Goal: Navigation & Orientation: Understand site structure

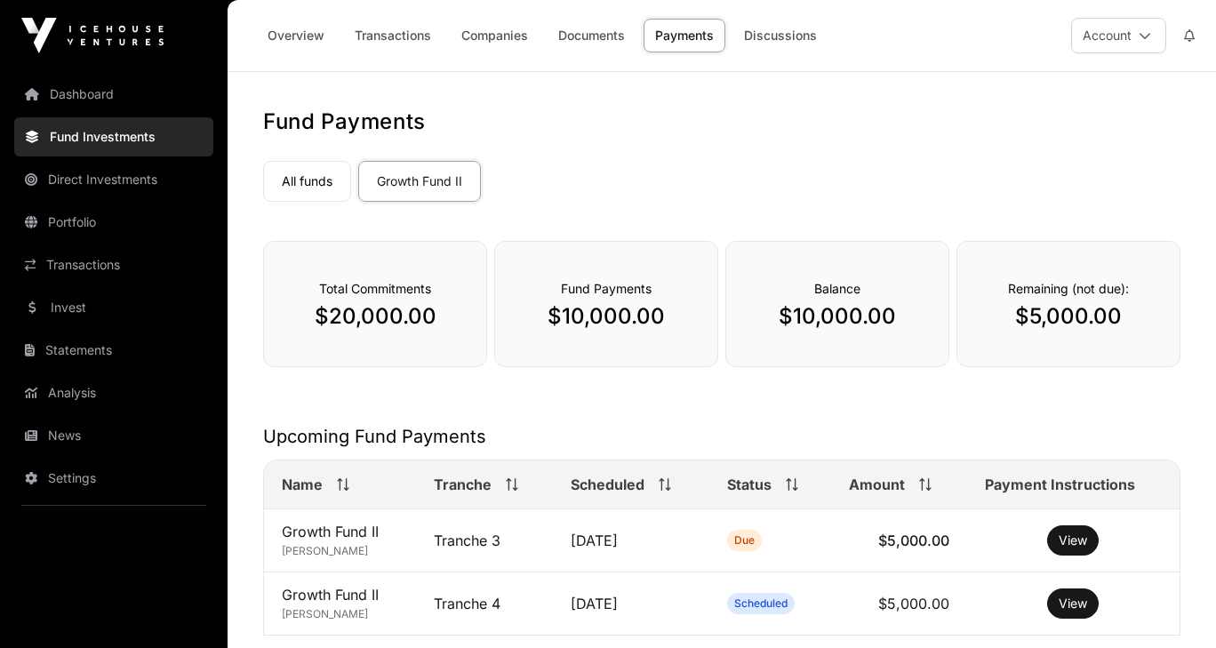
scroll to position [282, 0]
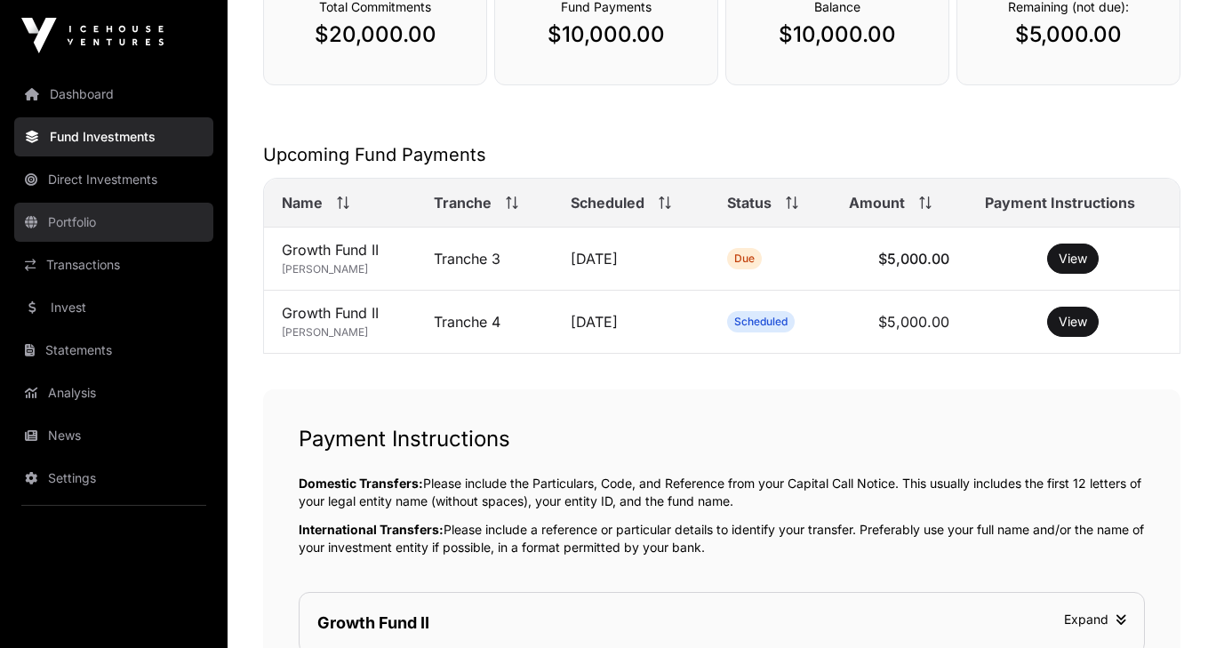
click at [127, 228] on link "Portfolio" at bounding box center [113, 222] width 199 height 39
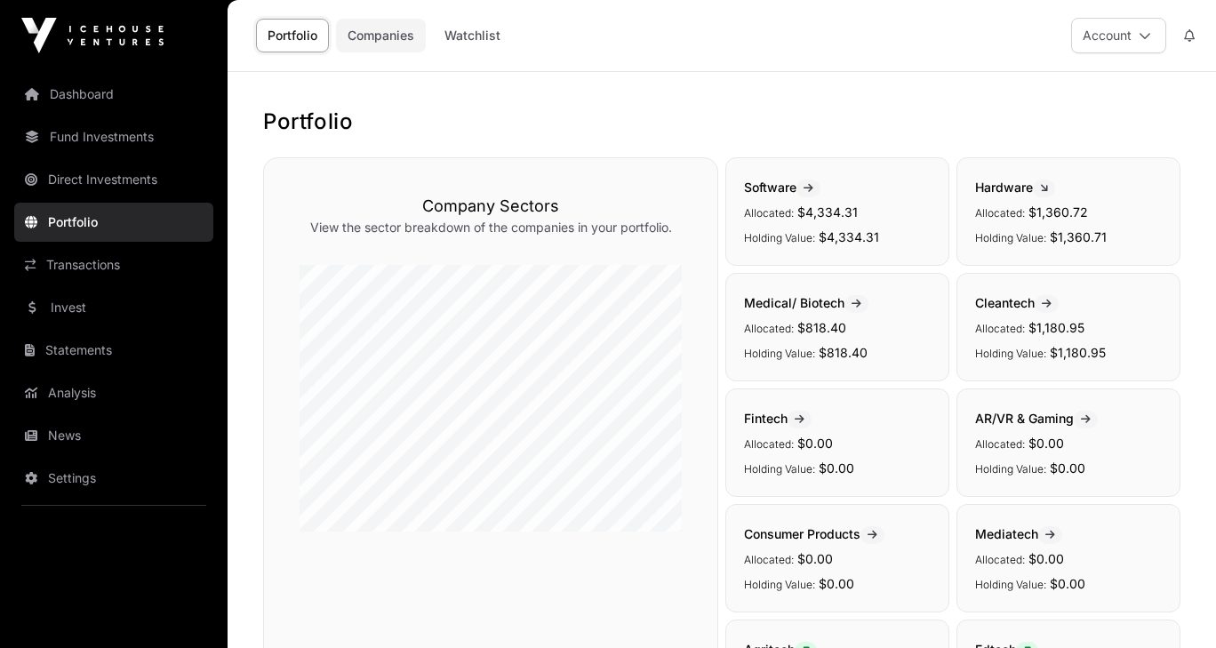
click at [397, 41] on link "Companies" at bounding box center [381, 36] width 90 height 34
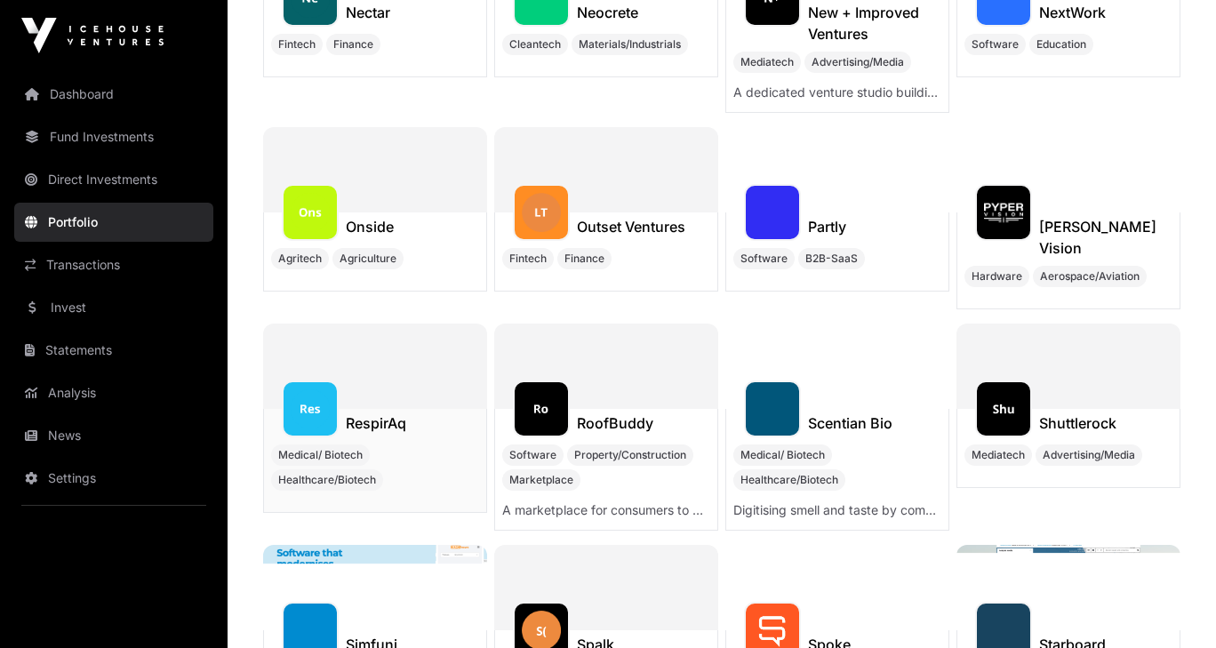
scroll to position [3852, 0]
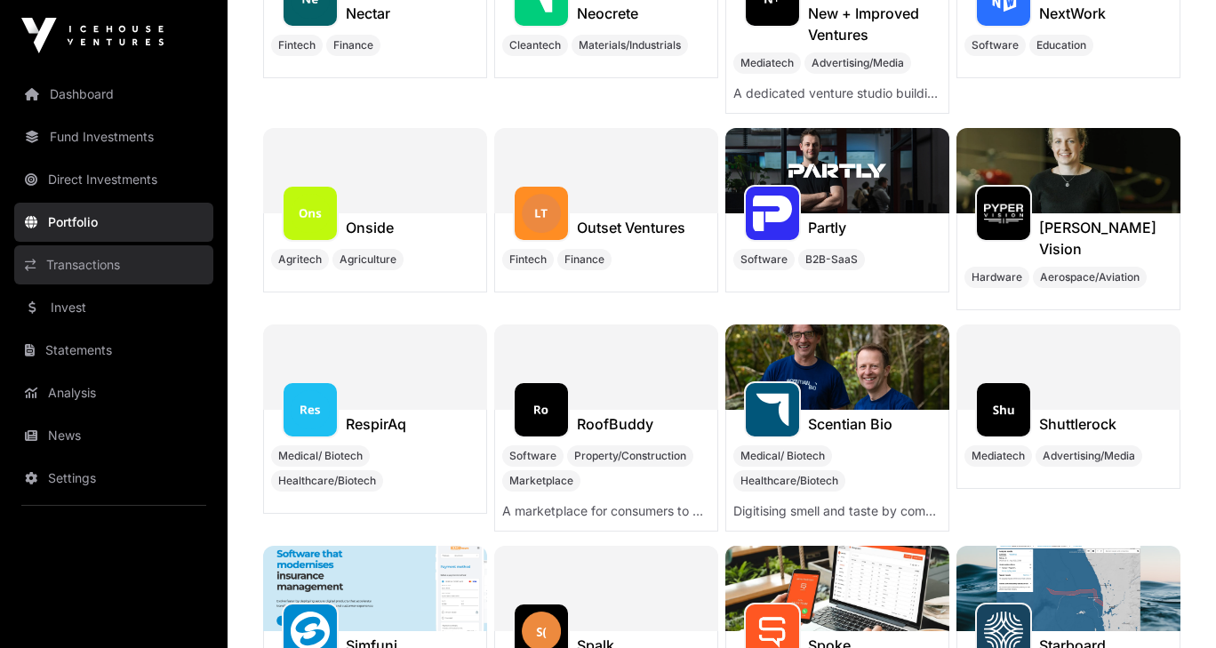
click at [132, 252] on link "Transactions" at bounding box center [113, 264] width 199 height 39
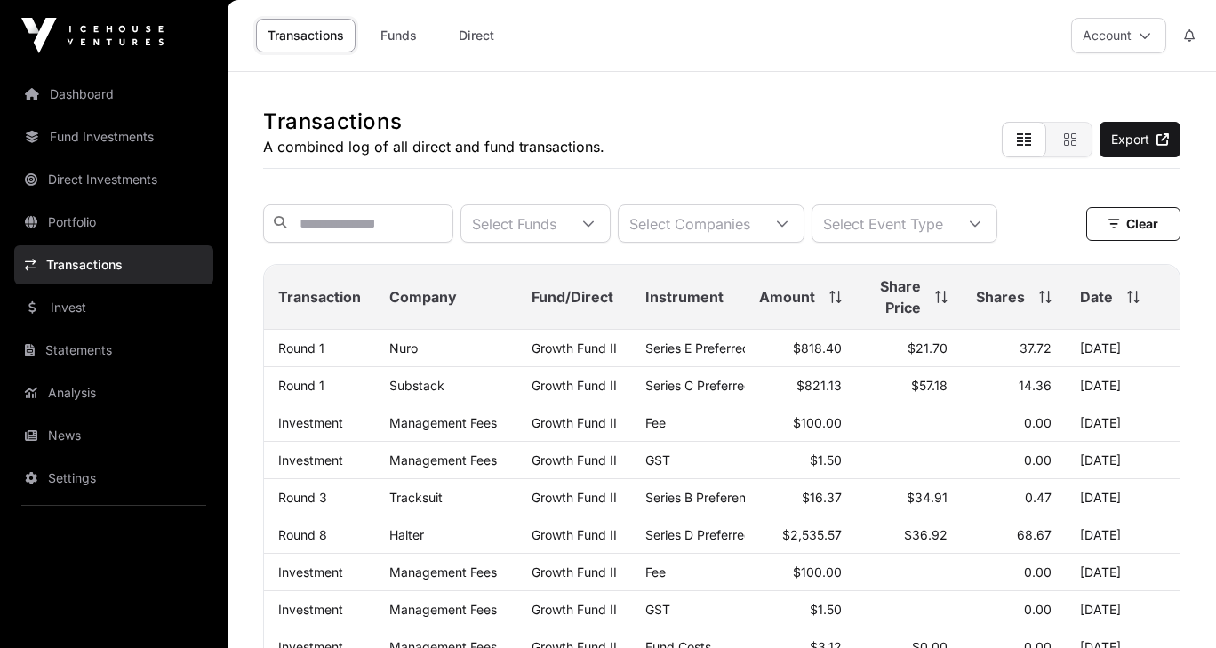
click at [948, 316] on div "Share Price" at bounding box center [908, 297] width 77 height 43
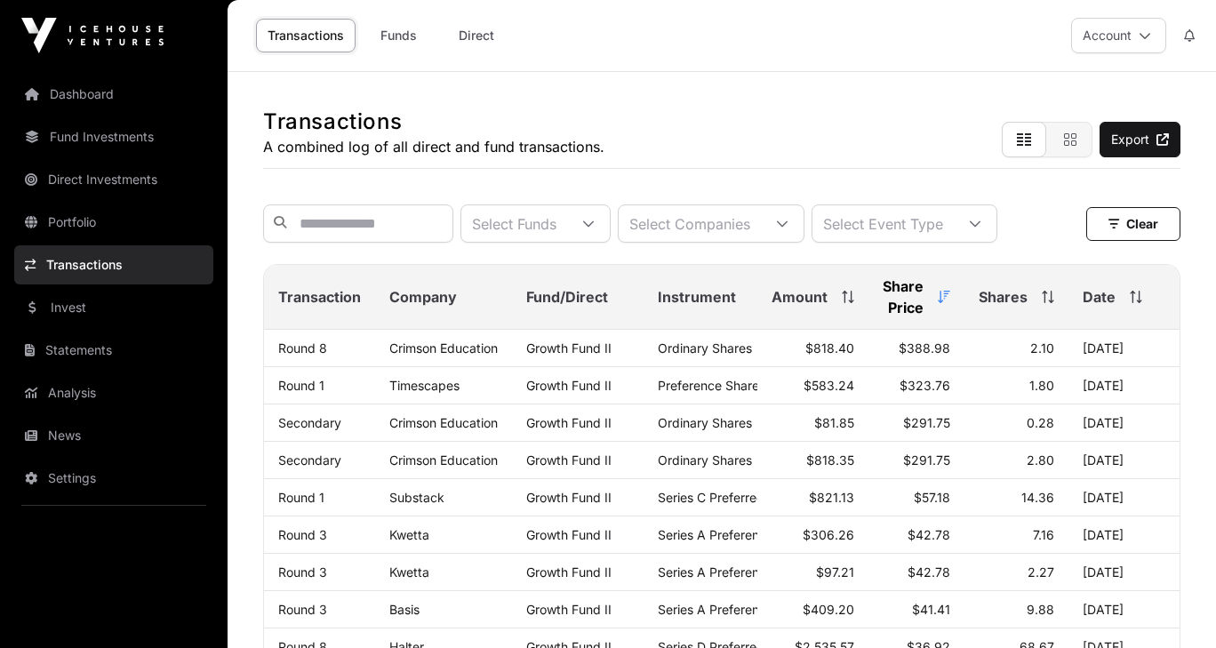
click at [935, 316] on div "Share Price" at bounding box center [917, 297] width 68 height 43
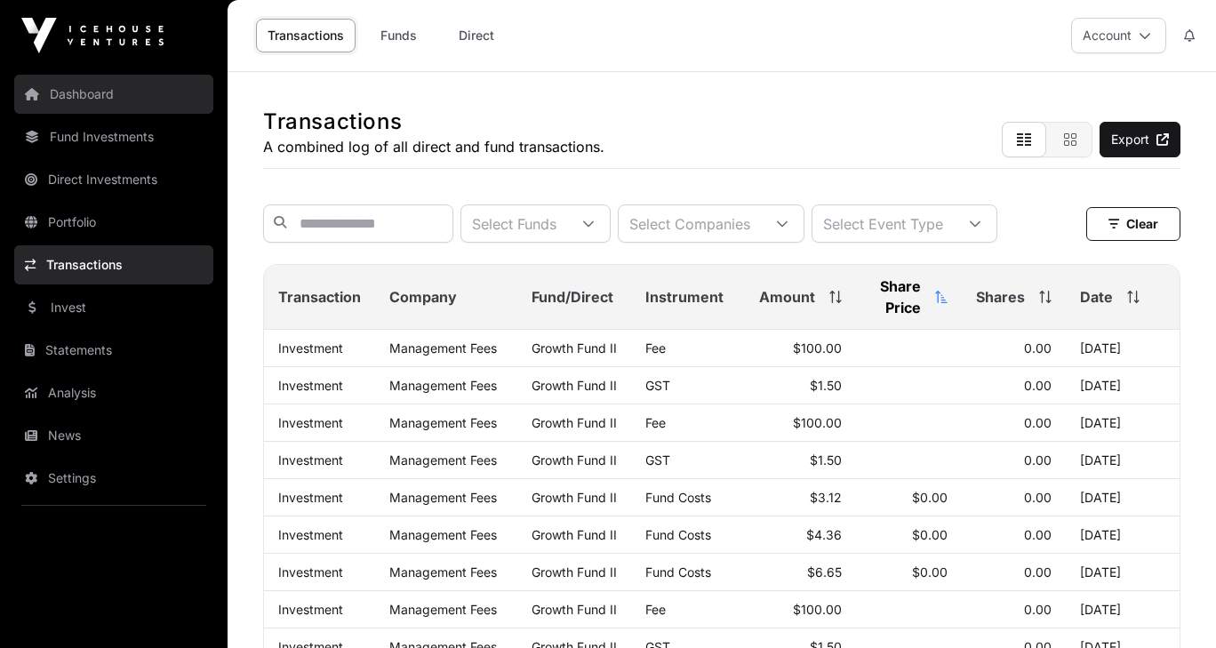
click at [99, 95] on link "Dashboard" at bounding box center [113, 94] width 199 height 39
